Goal: Task Accomplishment & Management: Manage account settings

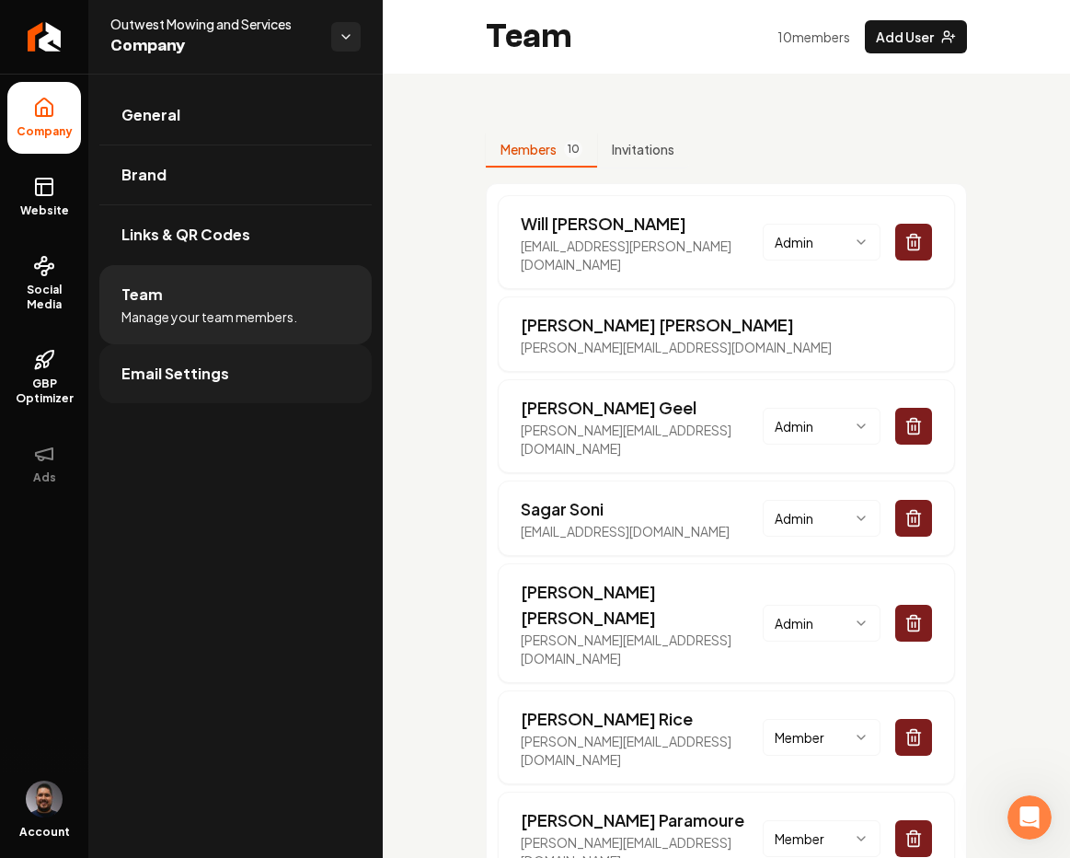
click at [183, 374] on span "Email Settings" at bounding box center [175, 374] width 108 height 22
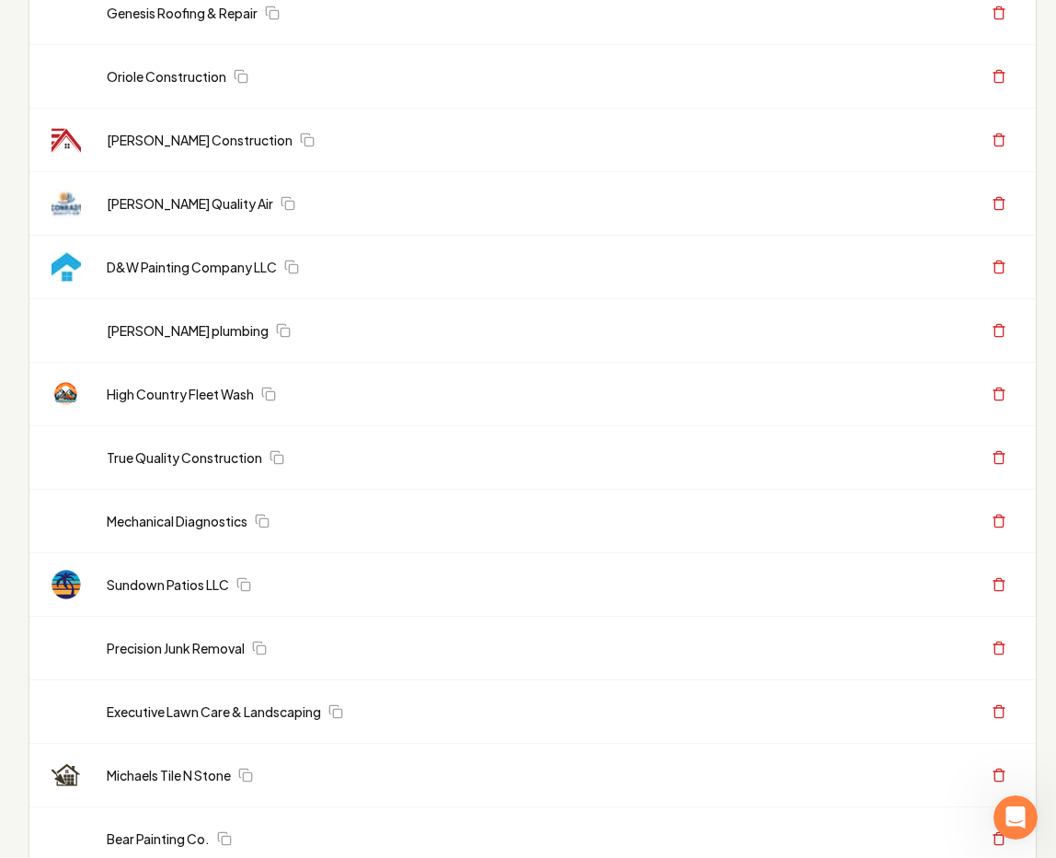
scroll to position [374, 0]
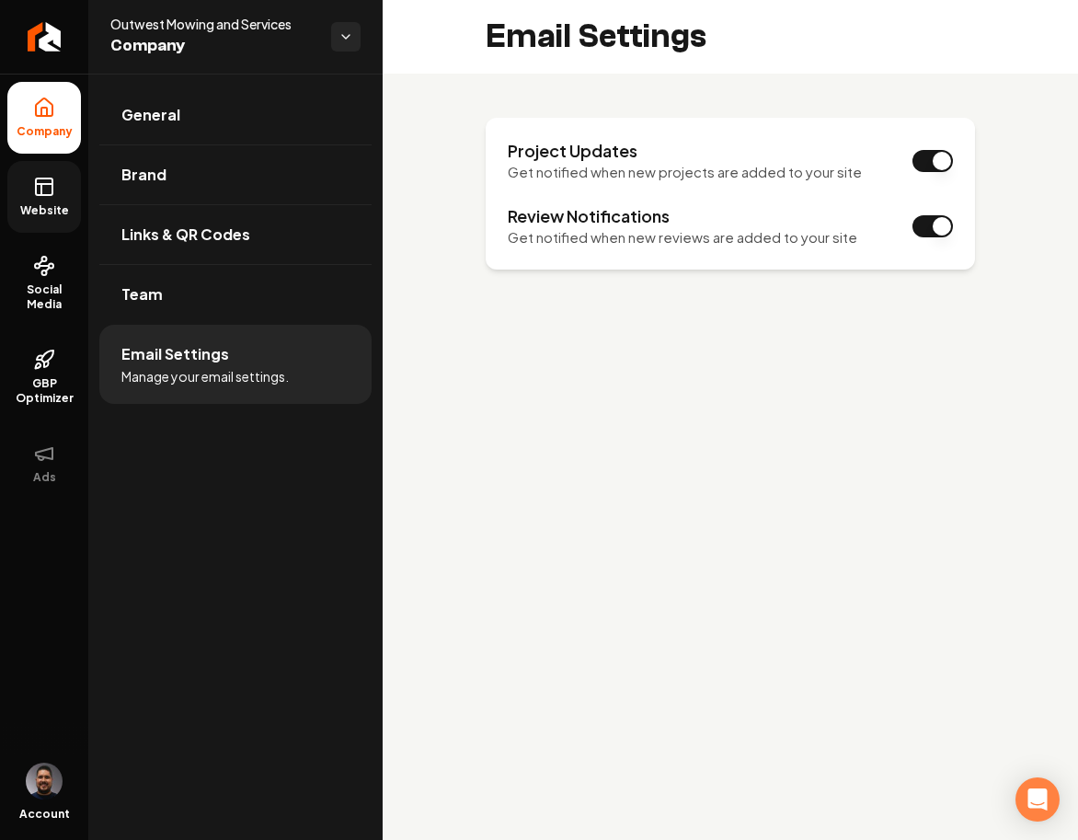
click at [49, 198] on link "Website" at bounding box center [44, 197] width 74 height 72
